Goal: Task Accomplishment & Management: Contribute content

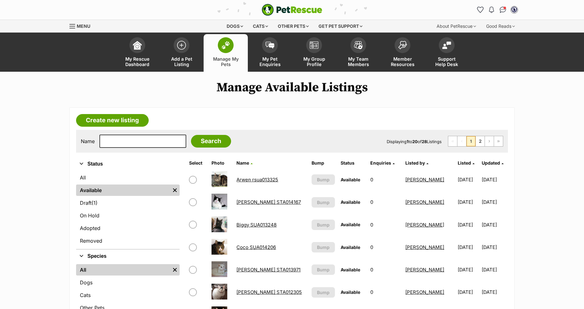
click at [247, 224] on link "Biggy SUA013248" at bounding box center [256, 225] width 40 height 6
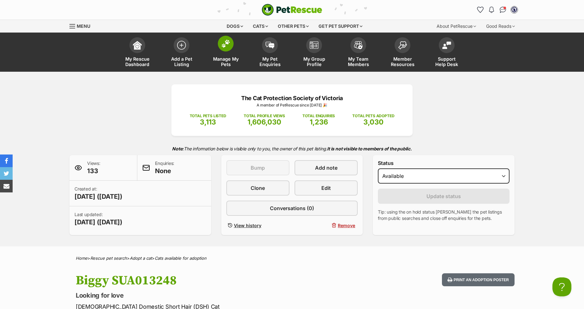
click at [223, 48] on span at bounding box center [226, 44] width 16 height 16
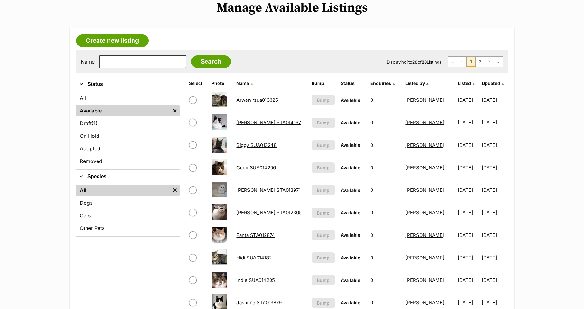
scroll to position [70, 0]
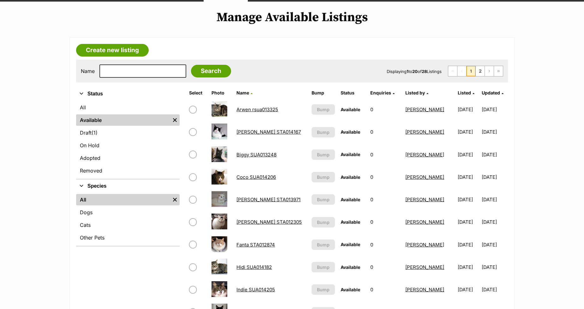
click at [241, 130] on link "Bailey STA014167" at bounding box center [268, 132] width 64 height 6
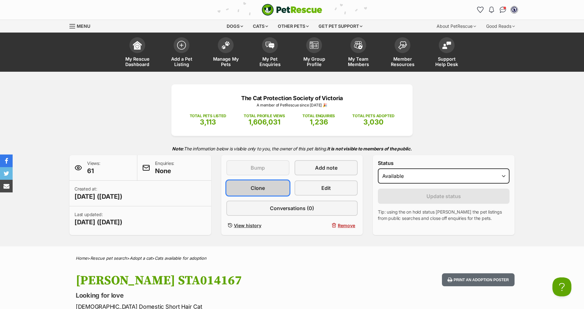
click at [260, 185] on span "Clone" at bounding box center [258, 188] width 14 height 8
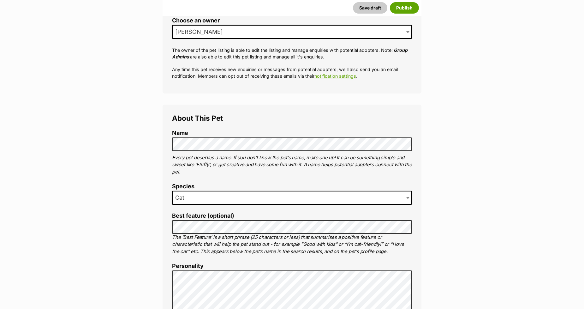
scroll to position [175, 0]
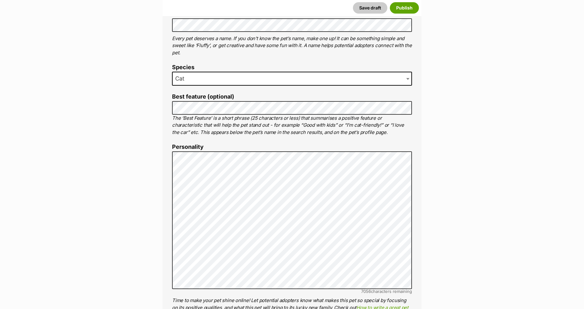
scroll to position [351, 0]
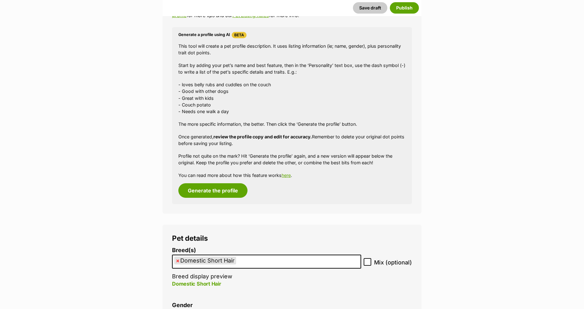
scroll to position [561, 0]
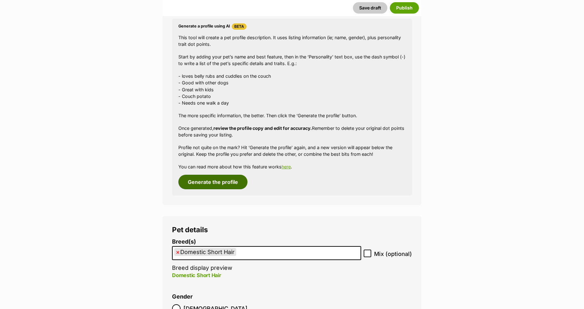
click at [208, 182] on button "Generate the profile" at bounding box center [212, 182] width 69 height 15
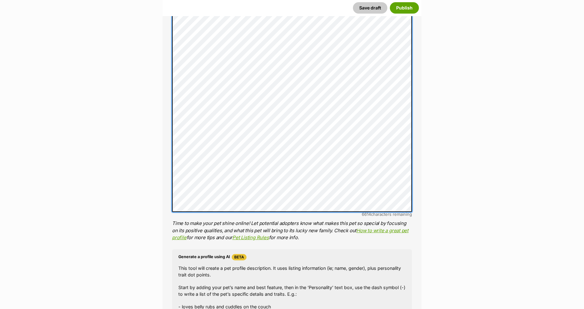
scroll to position [354, 0]
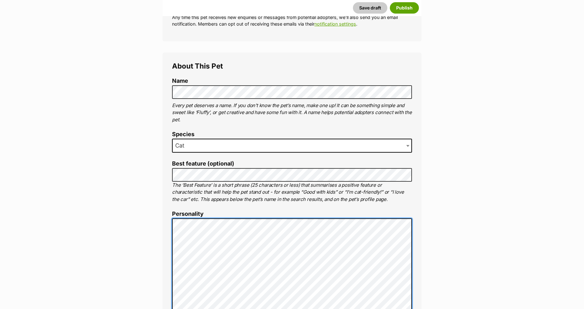
scroll to position [179, 0]
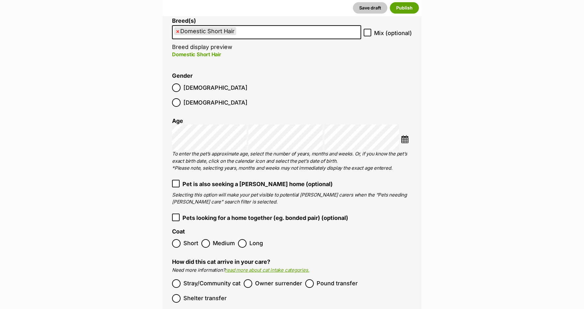
scroll to position [740, 0]
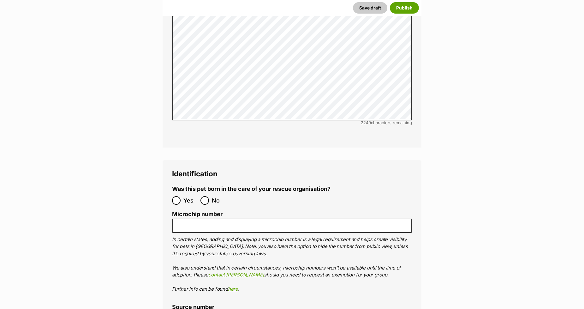
scroll to position [2038, 0]
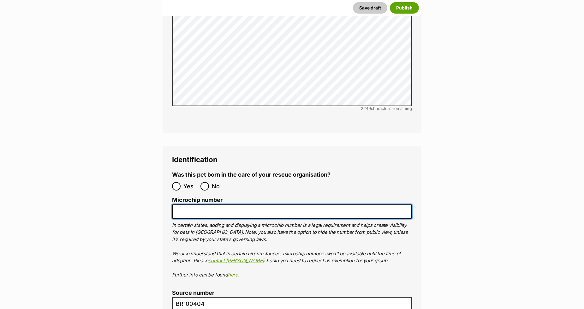
click at [193, 204] on input "Microchip number" at bounding box center [292, 211] width 240 height 14
paste input "956000018886636"
type input "956000018886636"
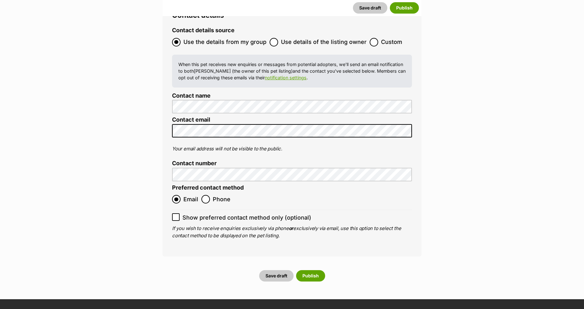
scroll to position [2529, 0]
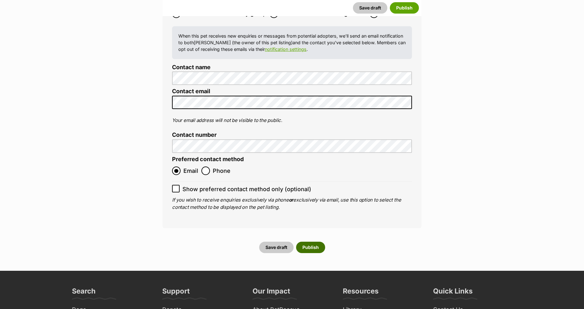
click at [306, 241] on button "Publish" at bounding box center [310, 246] width 29 height 11
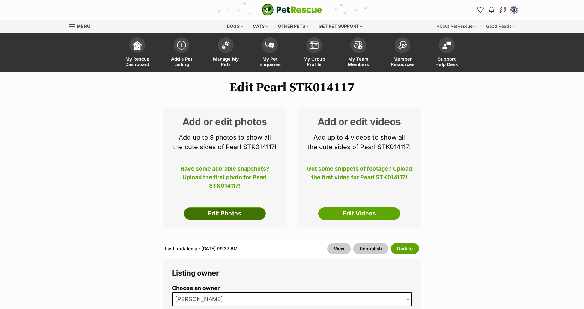
click at [228, 213] on link "Edit Photos" at bounding box center [225, 213] width 82 height 13
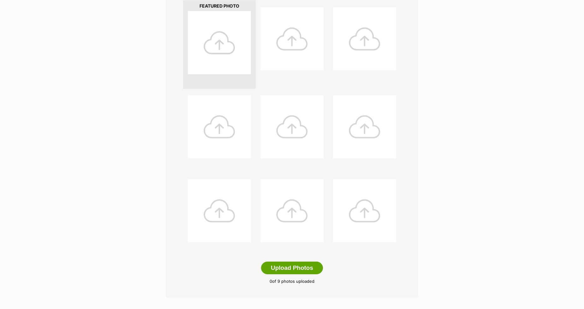
scroll to position [175, 0]
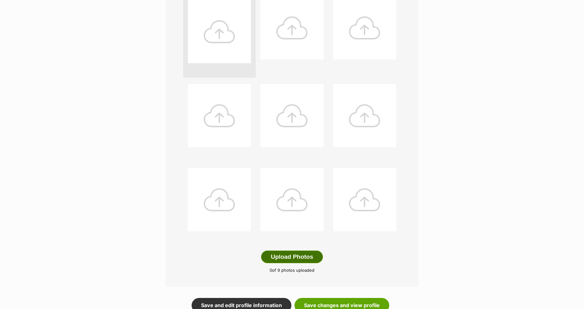
click at [279, 253] on button "Upload Photos" at bounding box center [292, 256] width 62 height 13
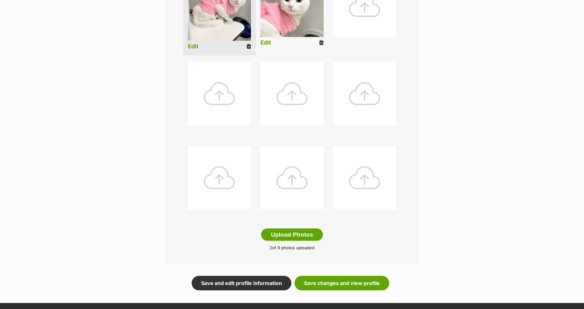
scroll to position [246, 0]
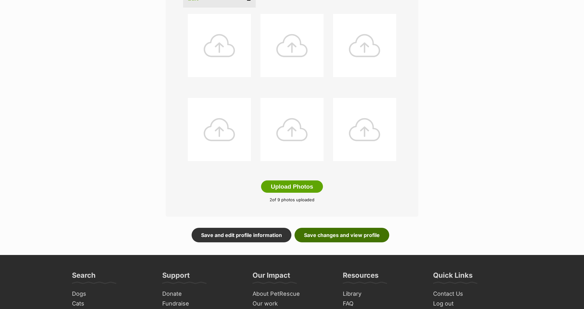
click at [344, 236] on link "Save changes and view profile" at bounding box center [342, 235] width 95 height 15
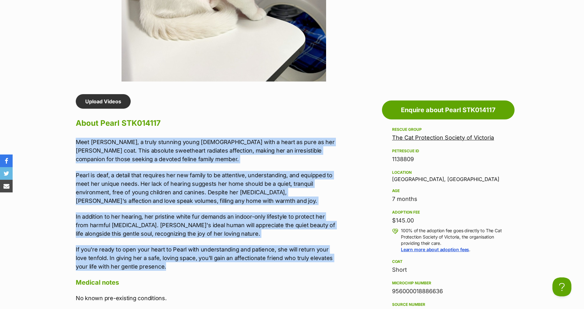
drag, startPoint x: 166, startPoint y: 269, endPoint x: 39, endPoint y: 130, distance: 187.7
click at [39, 130] on section "The Cat Protection Society of Victoria A member of PetRescue since [DATE] 🎉 TOT…" at bounding box center [292, 196] width 584 height 1160
copy div "Meet [PERSON_NAME], a truly stunning young [DEMOGRAPHIC_DATA] with a heart as p…"
click at [176, 160] on p "Meet [PERSON_NAME], a truly stunning young [DEMOGRAPHIC_DATA] with a heart as p…" at bounding box center [206, 151] width 261 height 26
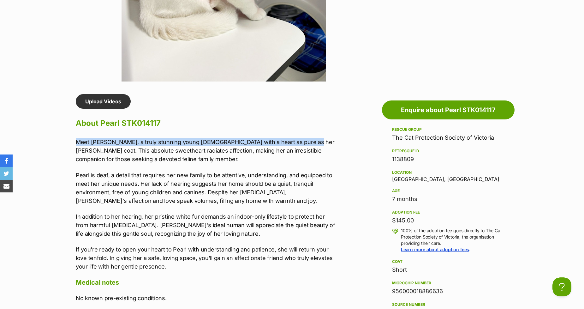
drag, startPoint x: 297, startPoint y: 143, endPoint x: 45, endPoint y: 140, distance: 252.3
click at [45, 140] on section "The Cat Protection Society of Victoria A member of PetRescue since [DATE] 🎉 TOT…" at bounding box center [292, 196] width 584 height 1160
copy p "Meet [PERSON_NAME], a truly stunning young [DEMOGRAPHIC_DATA] with a heart as p…"
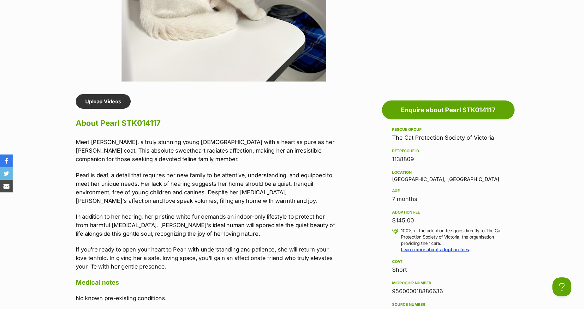
drag, startPoint x: 149, startPoint y: 194, endPoint x: 145, endPoint y: 204, distance: 10.2
click at [149, 194] on p "Pearl is deaf, a detail that requires her new family to be attentive, understan…" at bounding box center [206, 188] width 261 height 34
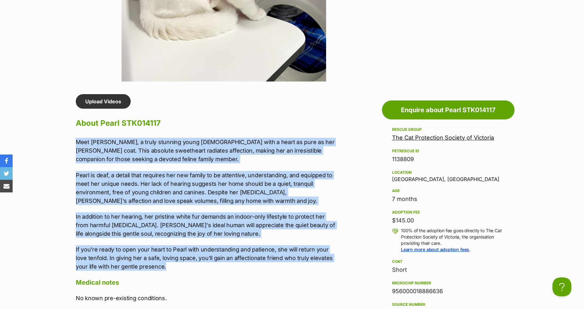
drag, startPoint x: 146, startPoint y: 264, endPoint x: 45, endPoint y: 131, distance: 166.9
click at [45, 131] on section "The Cat Protection Society of Victoria A member of PetRescue since [DATE] 🎉 TOT…" at bounding box center [292, 196] width 584 height 1160
copy div "Meet [PERSON_NAME], a truly stunning young [DEMOGRAPHIC_DATA] with a heart as p…"
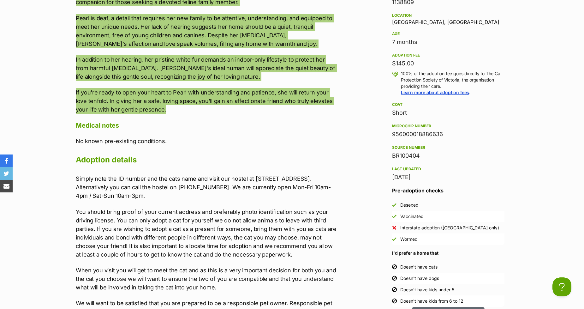
scroll to position [631, 0]
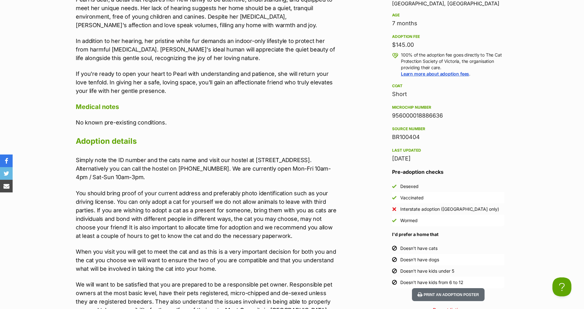
click at [403, 114] on div "956000018886636" at bounding box center [448, 115] width 112 height 9
copy div "956000018886636"
